Goal: Communication & Community: Answer question/provide support

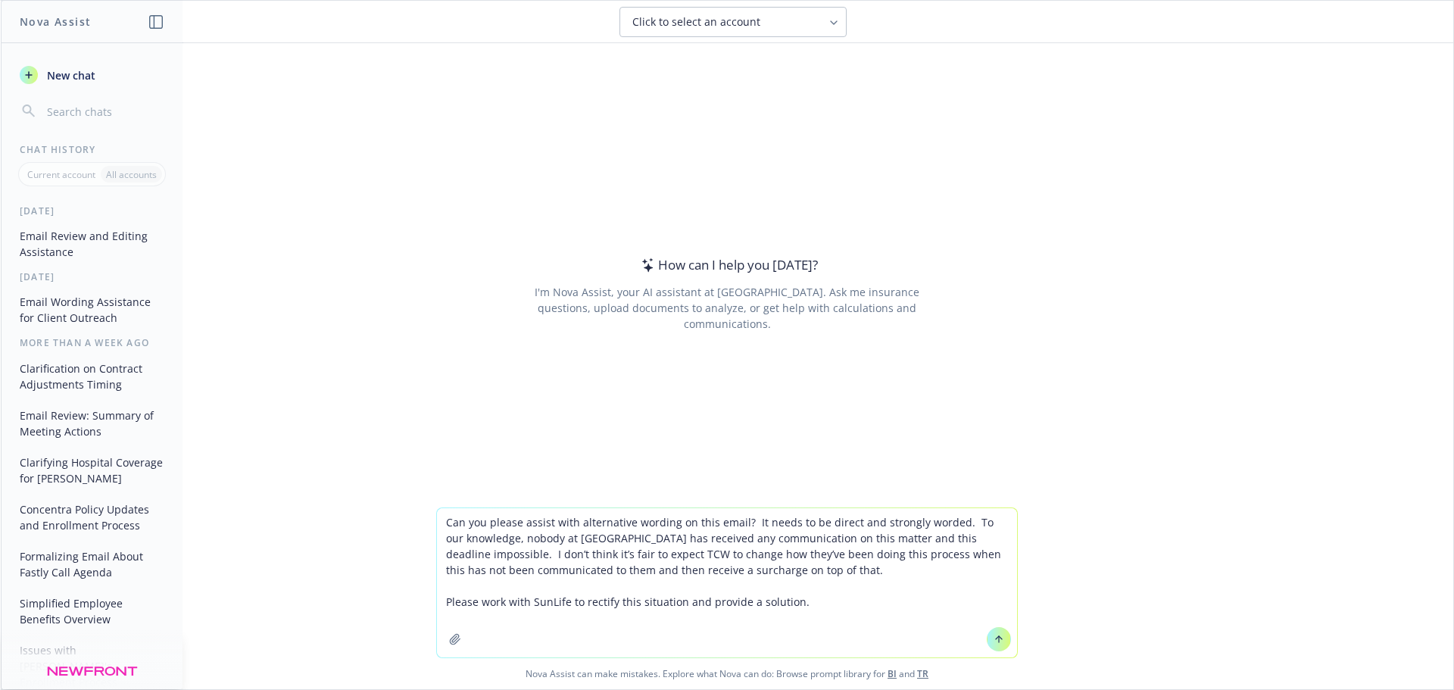
click at [956, 520] on textarea "Can you please assist with alternative wording on this email? It needs to be di…" at bounding box center [727, 582] width 580 height 149
type textarea "Can you please assist with alternative wording on this email? It needs to be di…"
click at [995, 642] on icon at bounding box center [999, 639] width 11 height 11
